Goal: Task Accomplishment & Management: Complete application form

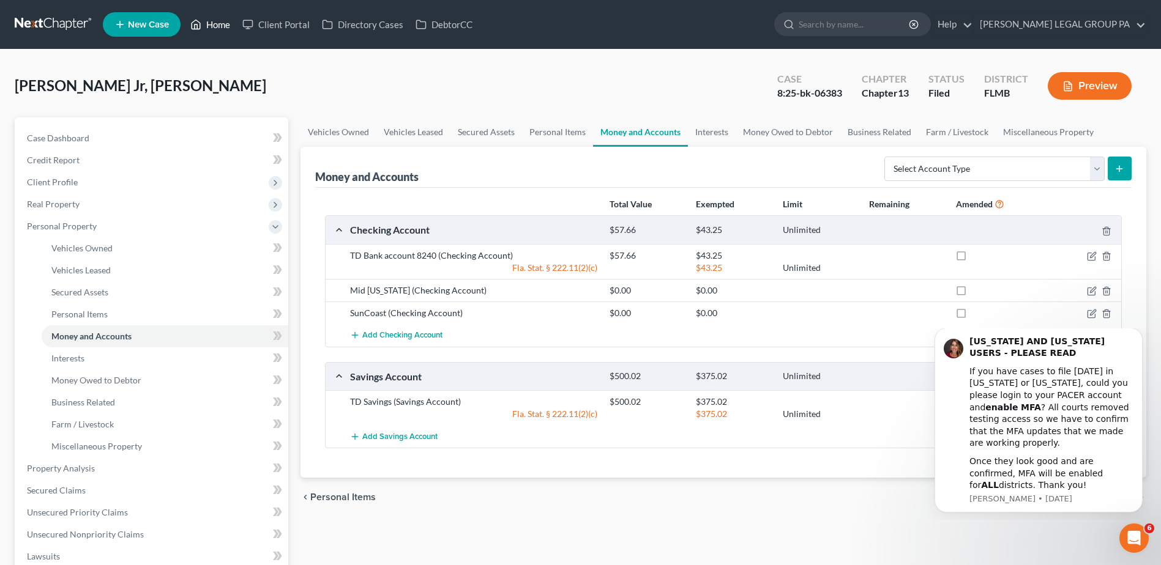
click at [217, 20] on link "Home" at bounding box center [210, 24] width 52 height 22
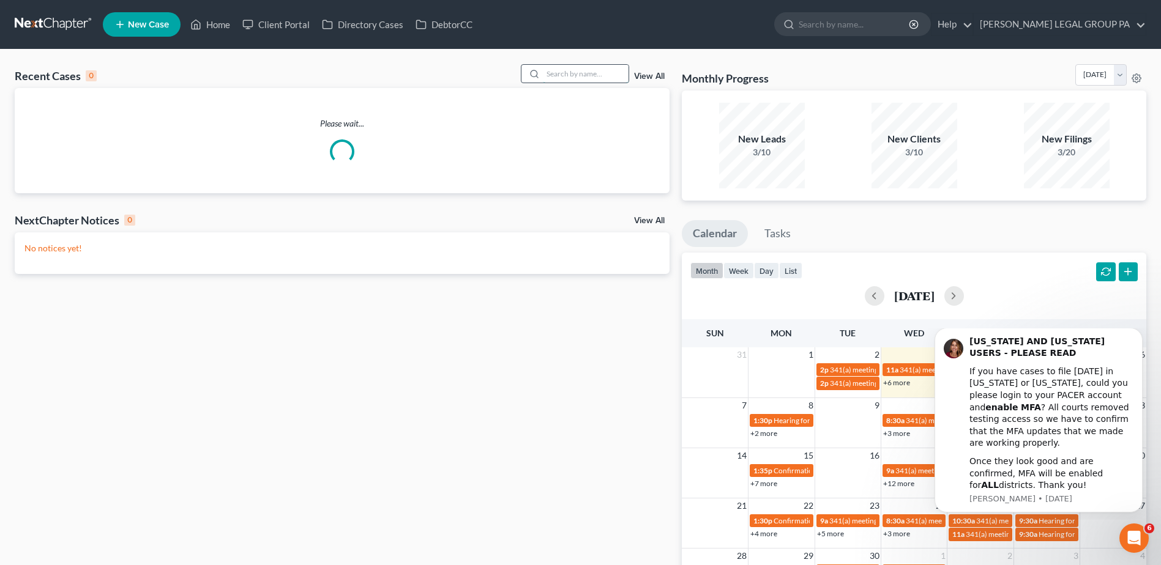
click at [591, 77] on input "search" at bounding box center [586, 74] width 86 height 18
paste input "[PERSON_NAME]"
type input "[PERSON_NAME]"
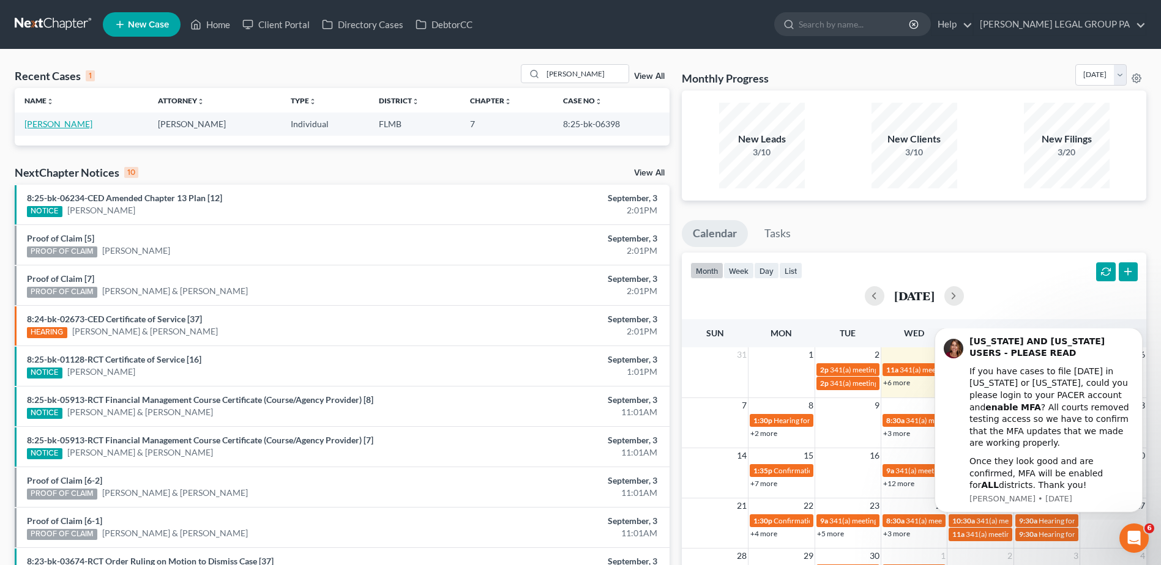
click at [63, 125] on link "[PERSON_NAME]" at bounding box center [58, 124] width 68 height 10
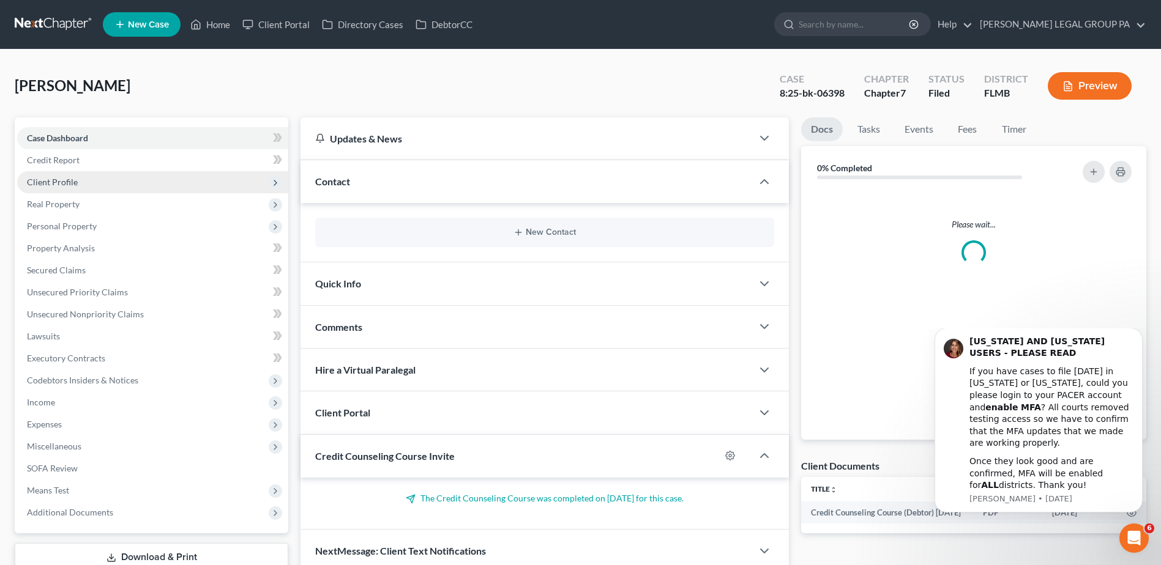
click at [56, 180] on span "Client Profile" at bounding box center [52, 182] width 51 height 10
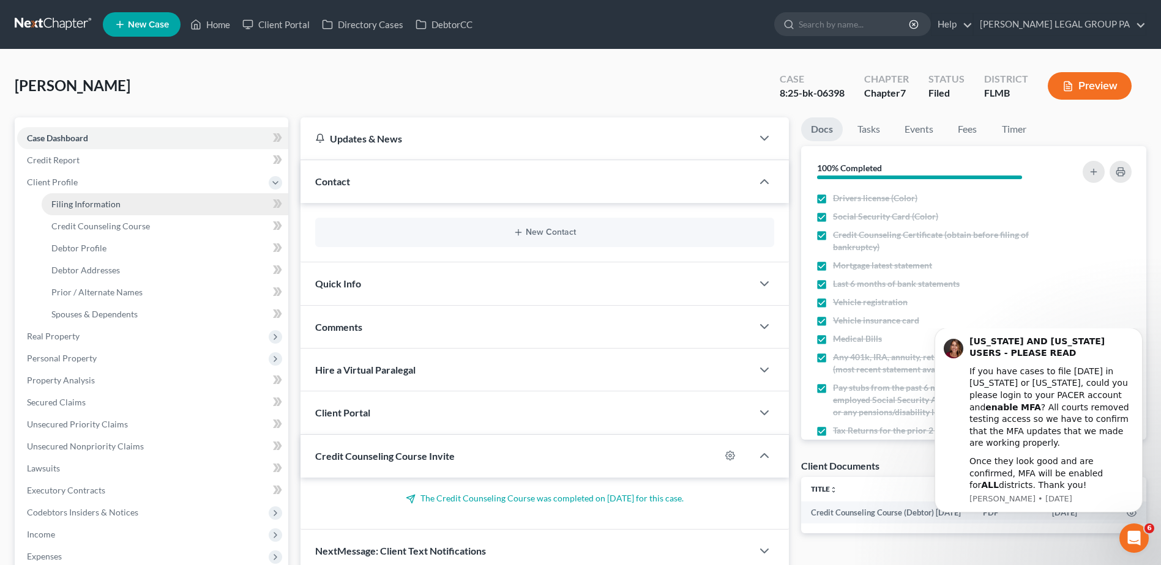
click at [95, 206] on span "Filing Information" at bounding box center [85, 204] width 69 height 10
select select "1"
select select "0"
select select "15"
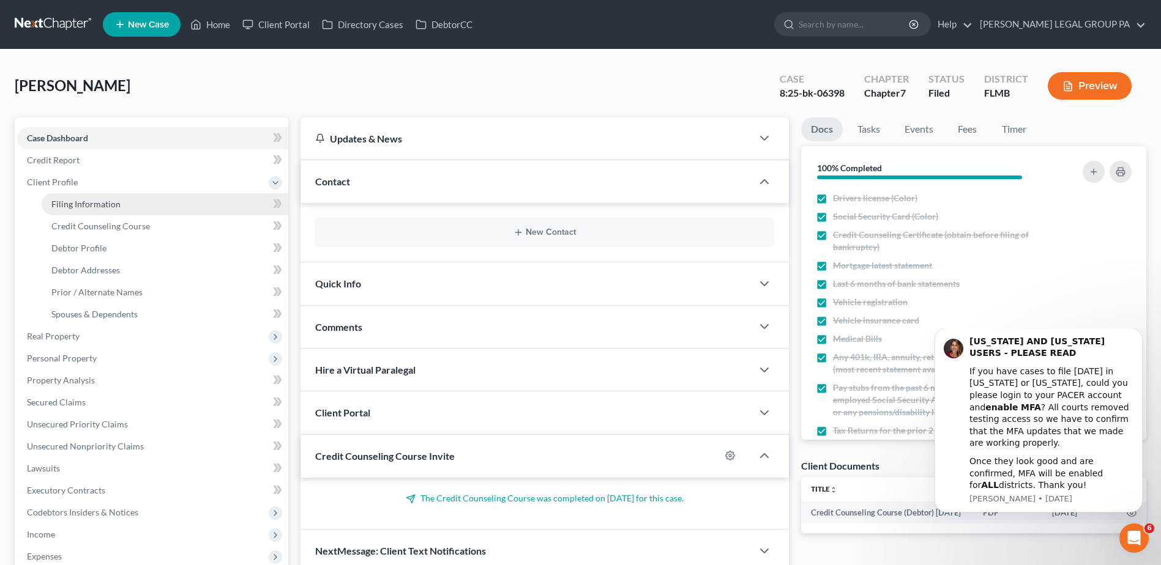
select select "0"
select select "9"
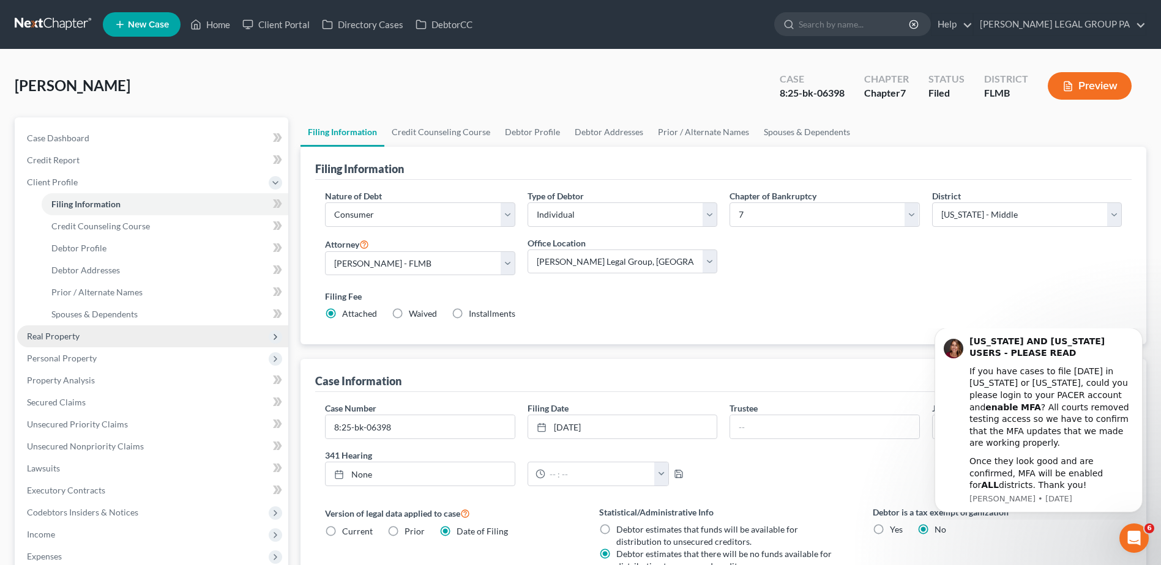
click at [35, 328] on span "Real Property" at bounding box center [152, 337] width 271 height 22
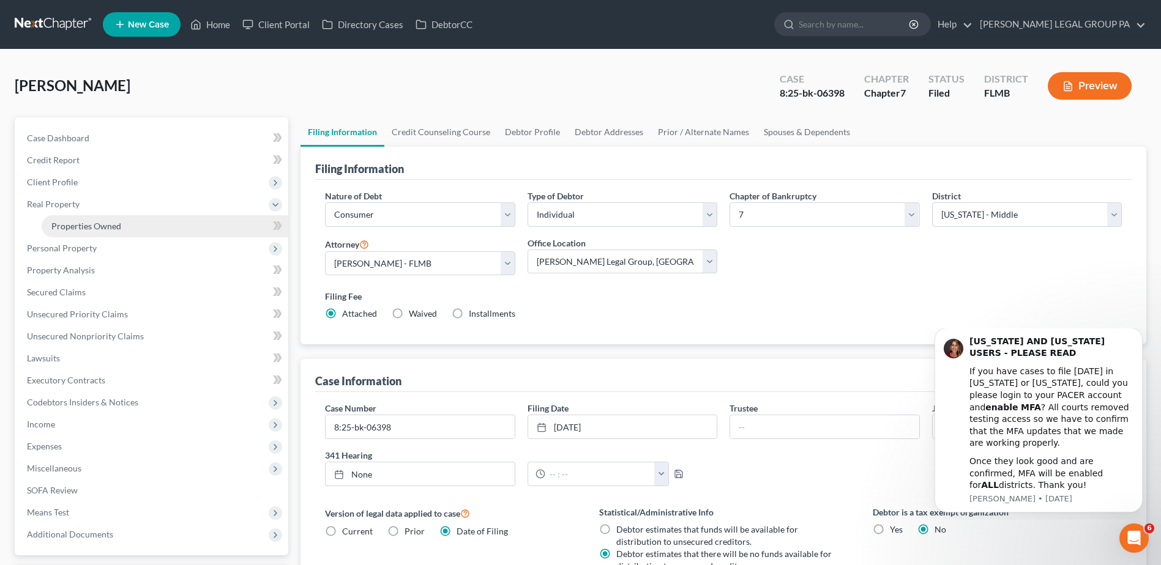
click at [73, 224] on span "Properties Owned" at bounding box center [86, 226] width 70 height 10
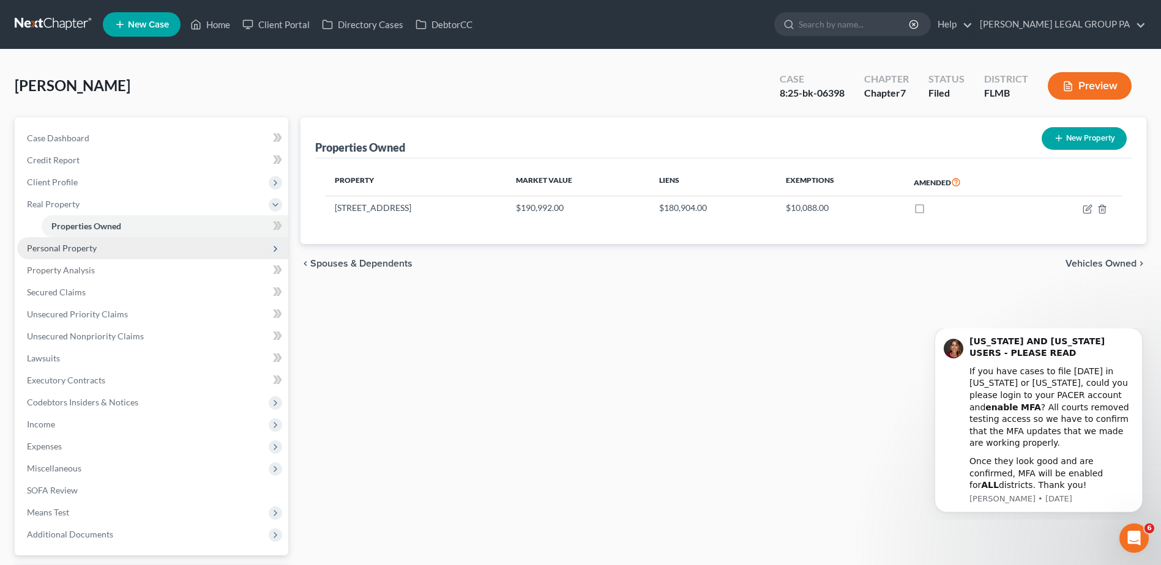
click at [88, 244] on span "Personal Property" at bounding box center [62, 248] width 70 height 10
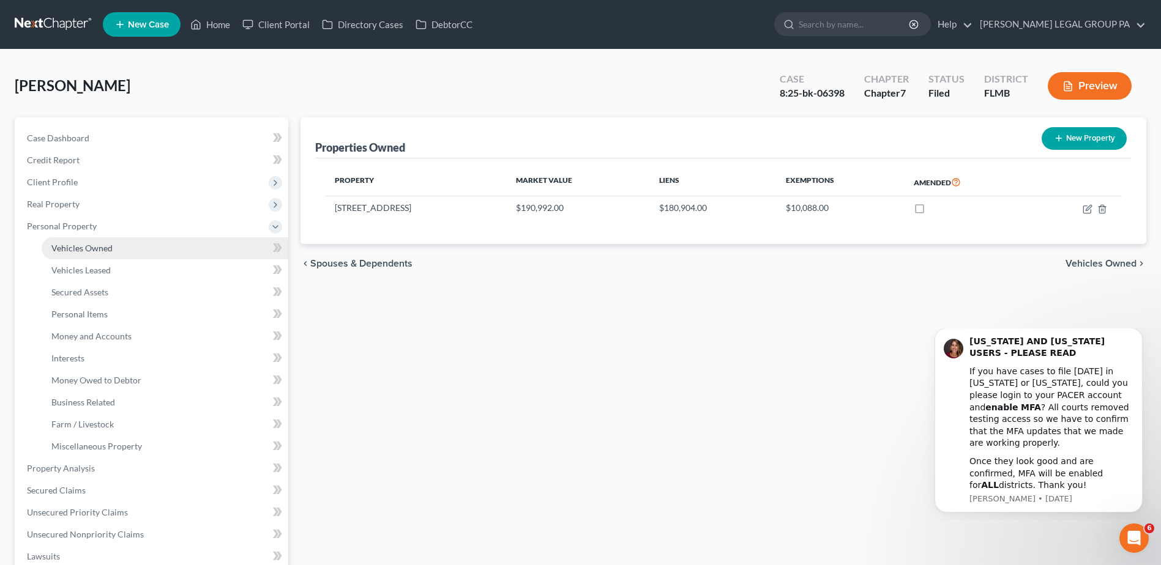
click at [90, 245] on span "Vehicles Owned" at bounding box center [81, 248] width 61 height 10
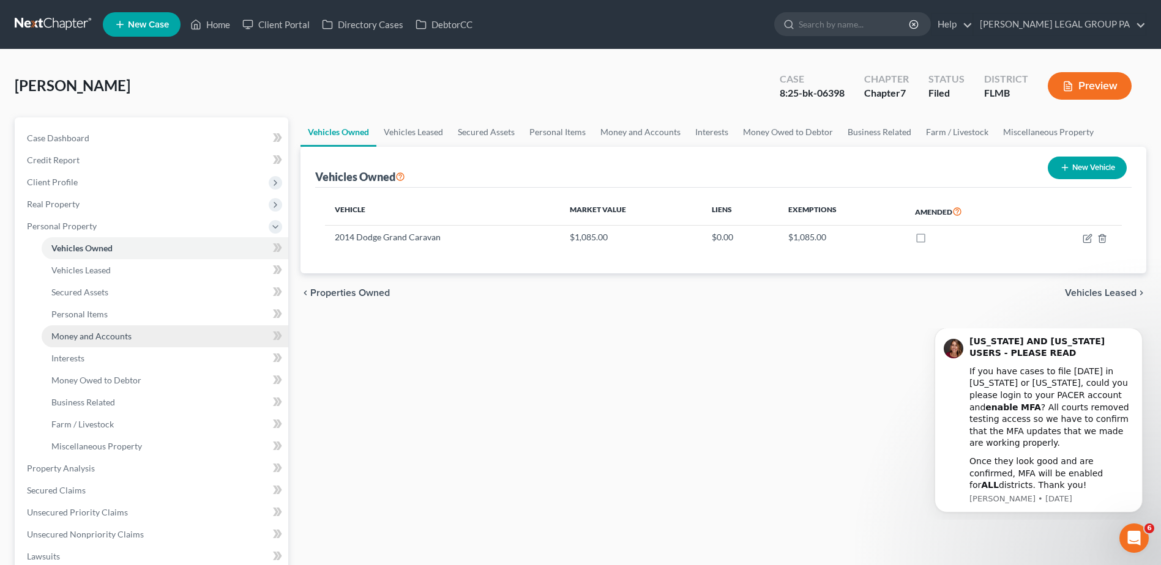
click at [108, 334] on span "Money and Accounts" at bounding box center [91, 336] width 80 height 10
